Goal: Use online tool/utility

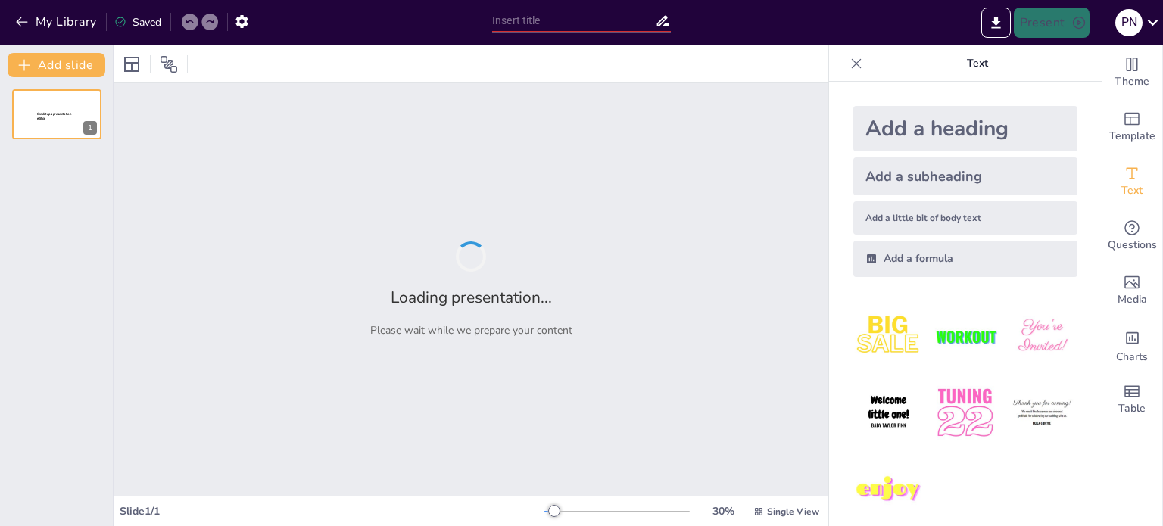
type input "Evolución y Marco Normativo del Rotulado de Alimentos en [GEOGRAPHIC_DATA]"
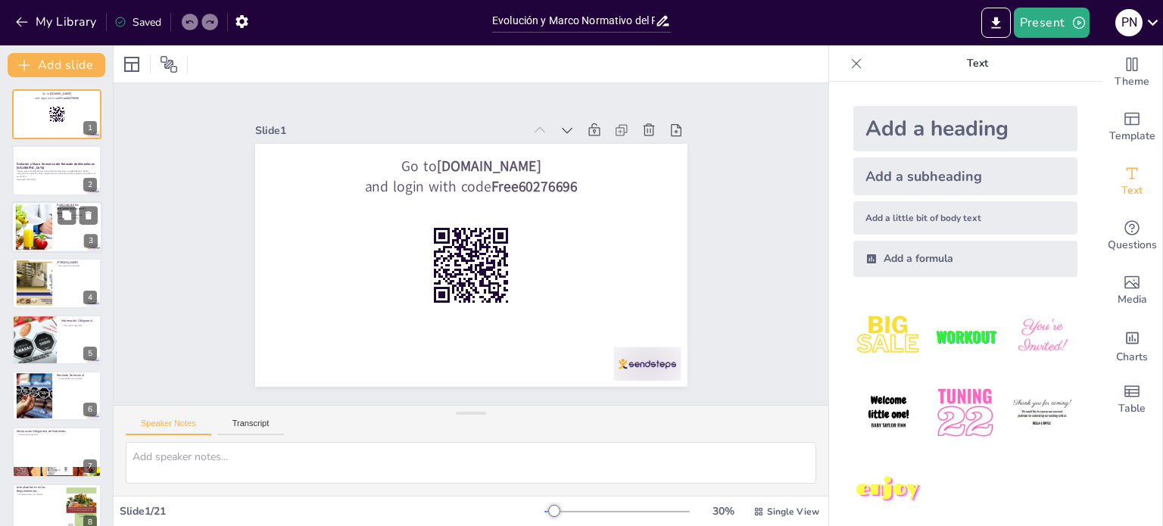
click at [43, 223] on div at bounding box center [34, 227] width 64 height 46
checkbox input "true"
type textarea "La evolución del rotulado en [GEOGRAPHIC_DATA] refleja un proceso de adaptación…"
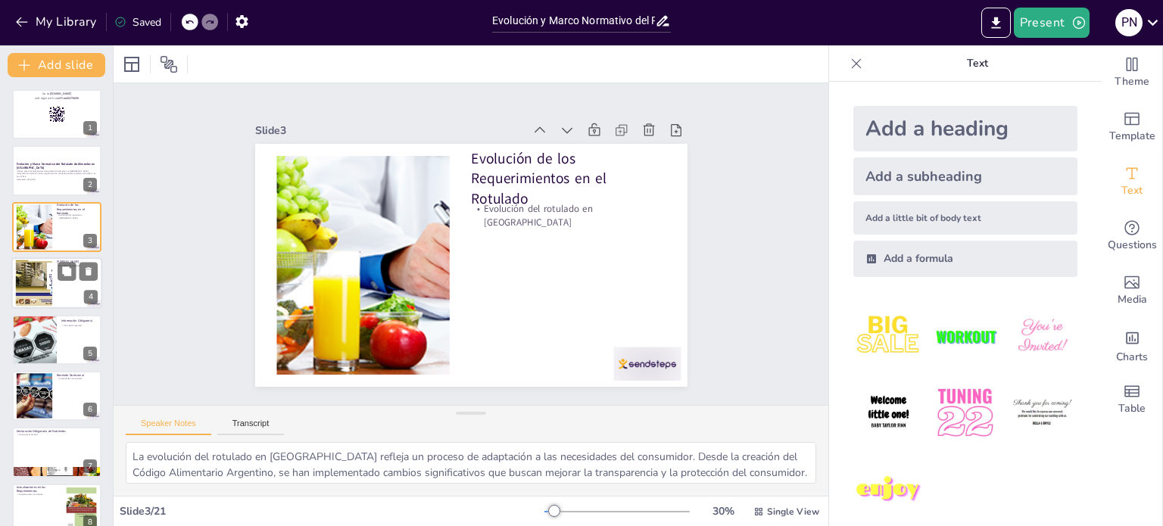
click at [26, 285] on div at bounding box center [33, 283] width 61 height 46
checkbox input "true"
type textarea "La normativa de rotulado en [GEOGRAPHIC_DATA] es fundamental para garantizar qu…"
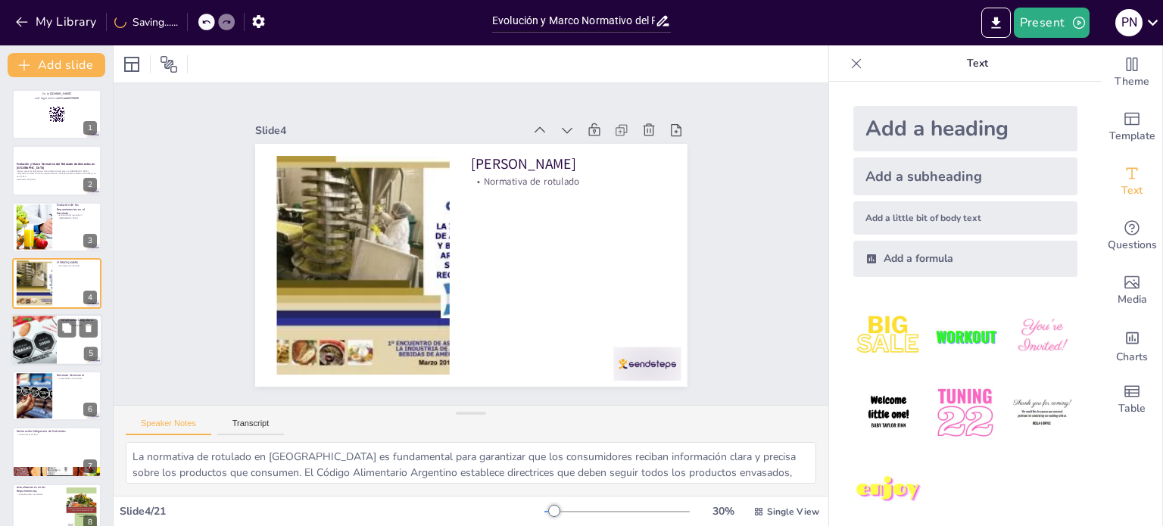
click at [27, 347] on div at bounding box center [34, 339] width 86 height 51
checkbox input "true"
type textarea "La información obligatoria en el etiquetado de alimentos es crucial para la tra…"
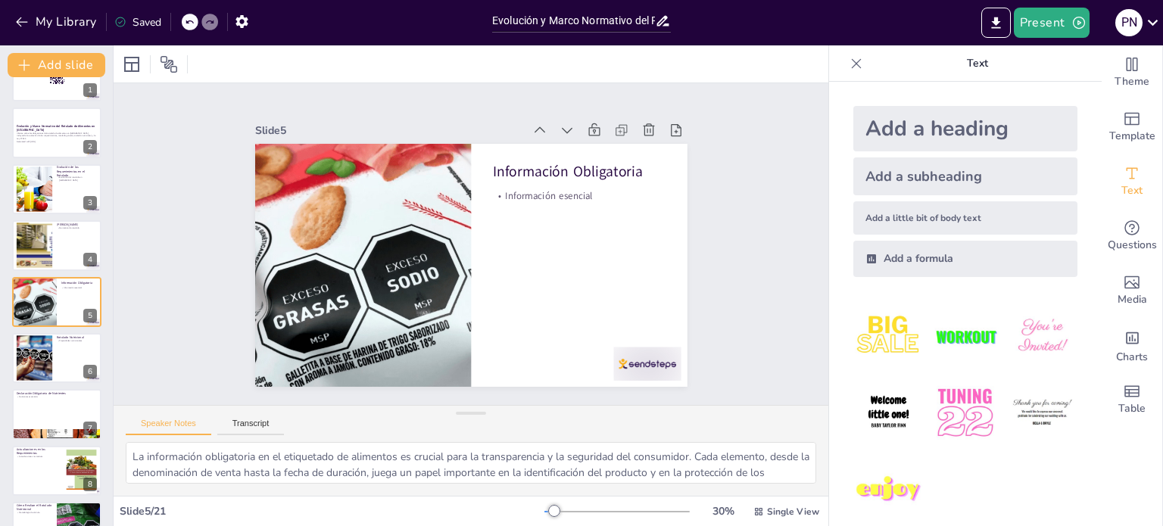
click at [39, 410] on div at bounding box center [56, 414] width 91 height 51
checkbox input "true"
type textarea "La declaración de nutrientes es fundamental para garantizar que los consumidore…"
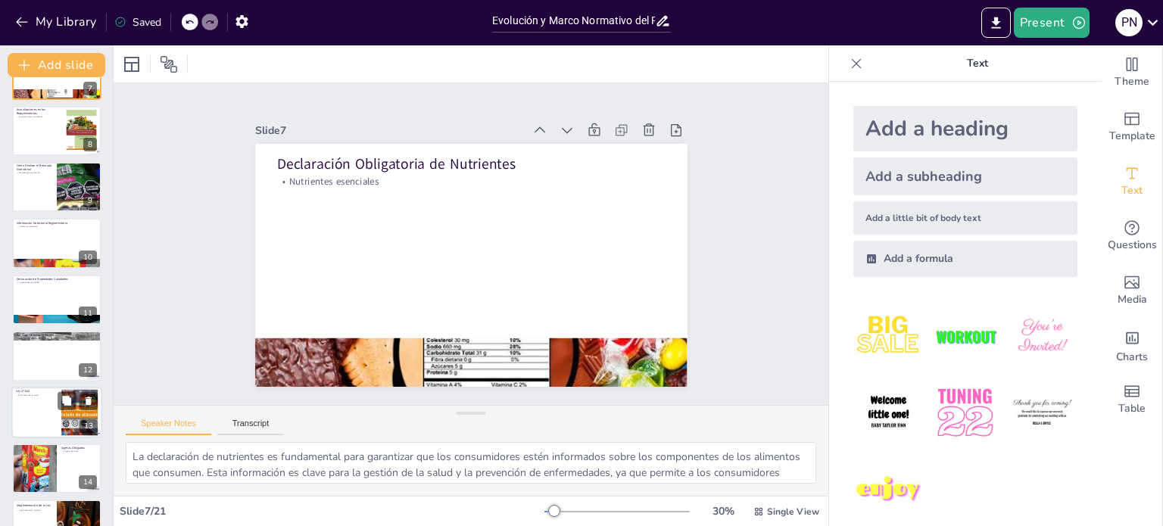
click at [43, 391] on p "Ley 27.642" at bounding box center [36, 391] width 41 height 5
checkbox input "true"
type textarea "La Ley 27.642 representa un avance significativo en la regulación del rotulado …"
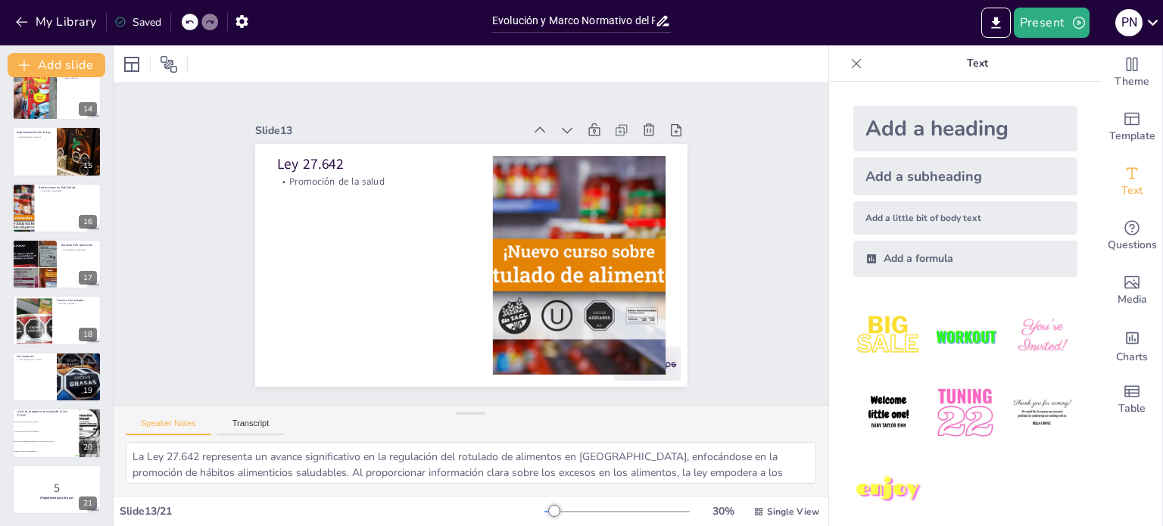
scroll to position [751, 0]
checkbox input "true"
